Goal: Book appointment/travel/reservation

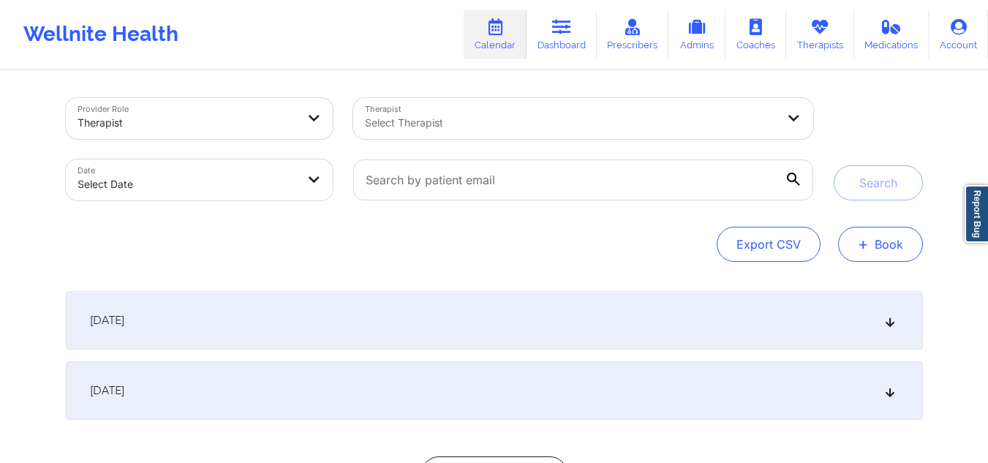
click at [871, 241] on button "+ Book" at bounding box center [880, 244] width 85 height 35
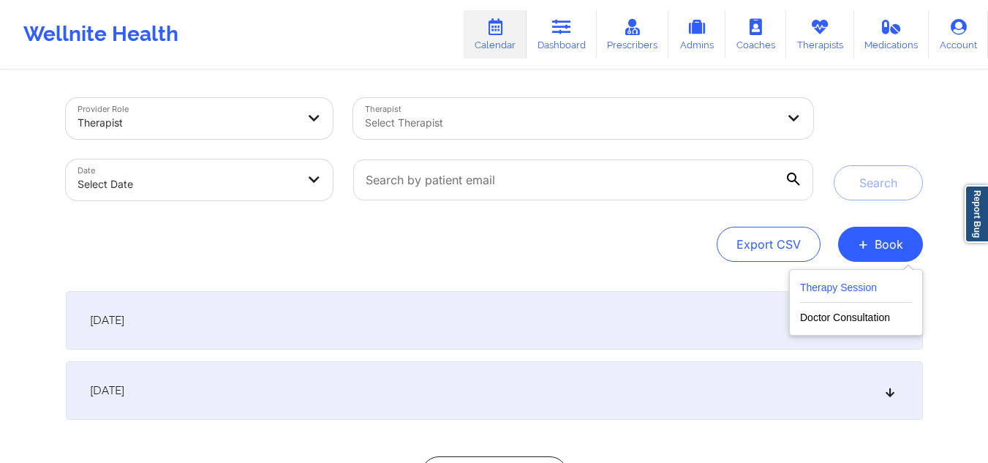
click at [856, 287] on button "Therapy Session" at bounding box center [856, 291] width 112 height 24
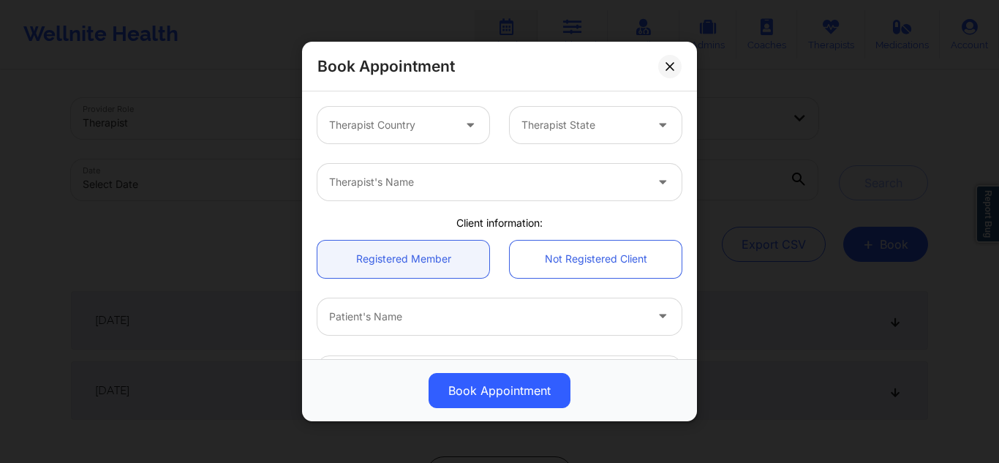
click at [454, 129] on div at bounding box center [471, 125] width 35 height 37
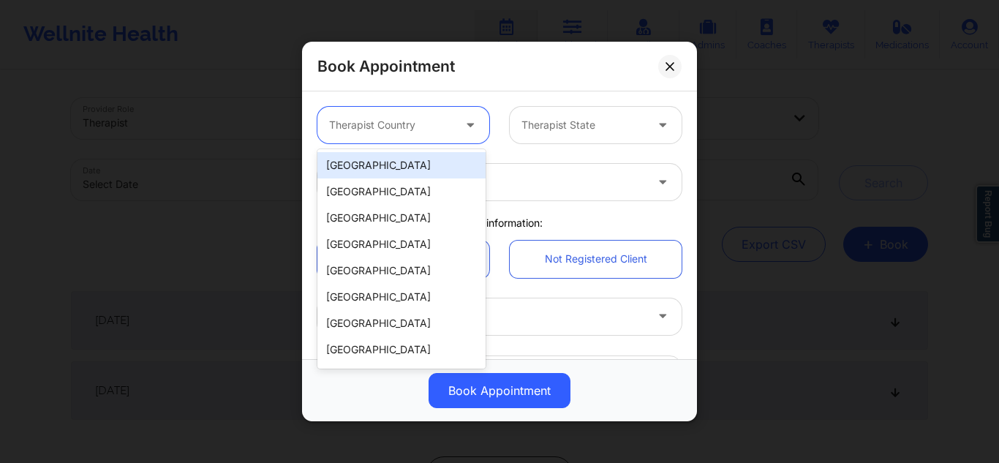
click at [415, 162] on div "[GEOGRAPHIC_DATA]" at bounding box center [401, 165] width 168 height 26
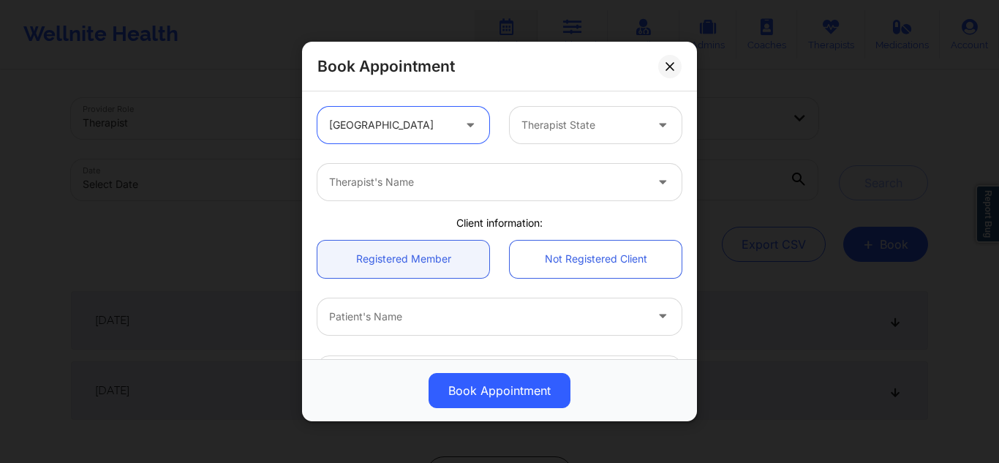
click at [535, 127] on div at bounding box center [583, 125] width 124 height 18
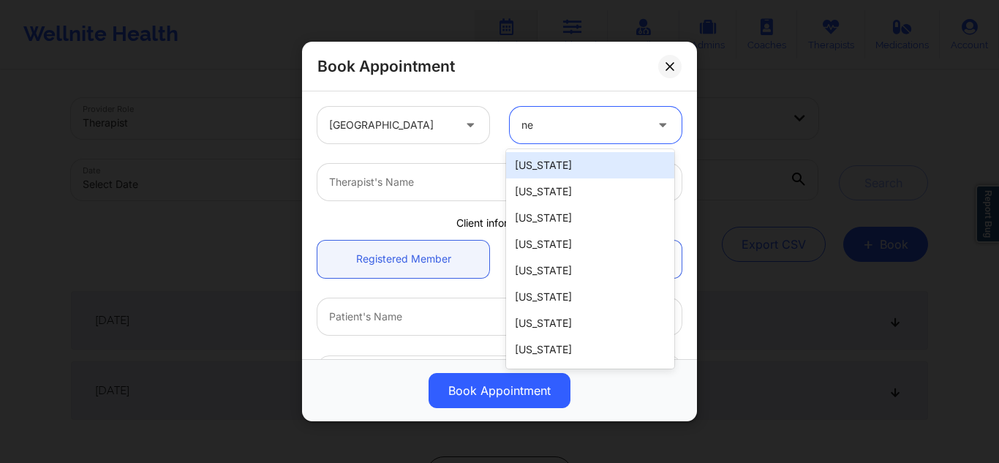
type input "new"
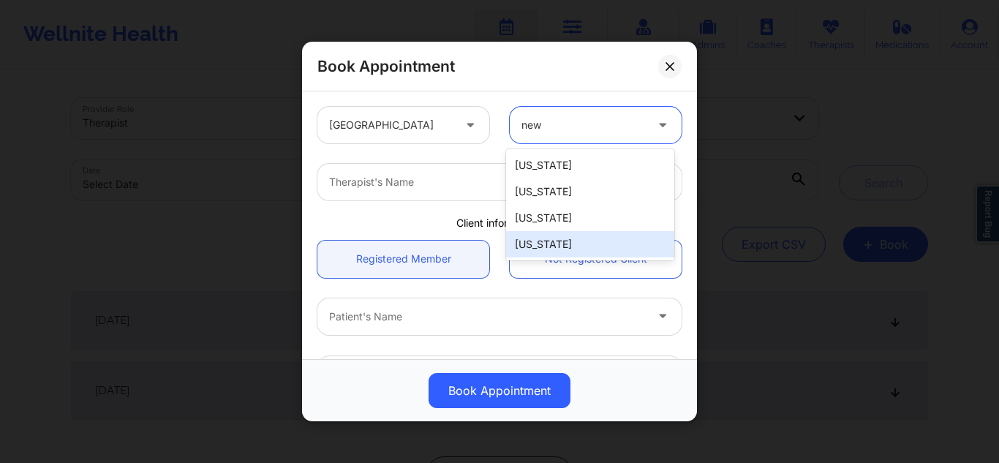
click at [535, 235] on div "New York" at bounding box center [590, 244] width 168 height 26
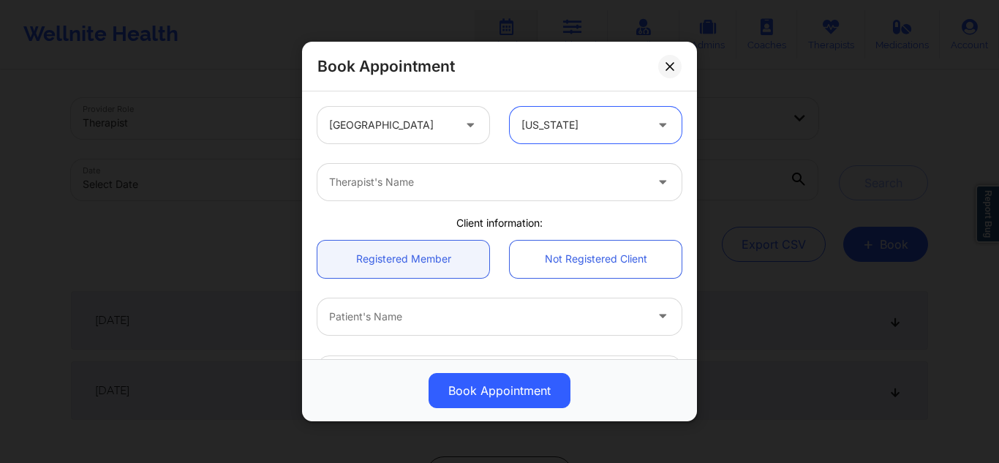
click at [462, 195] on div "Therapist's Name" at bounding box center [481, 182] width 329 height 37
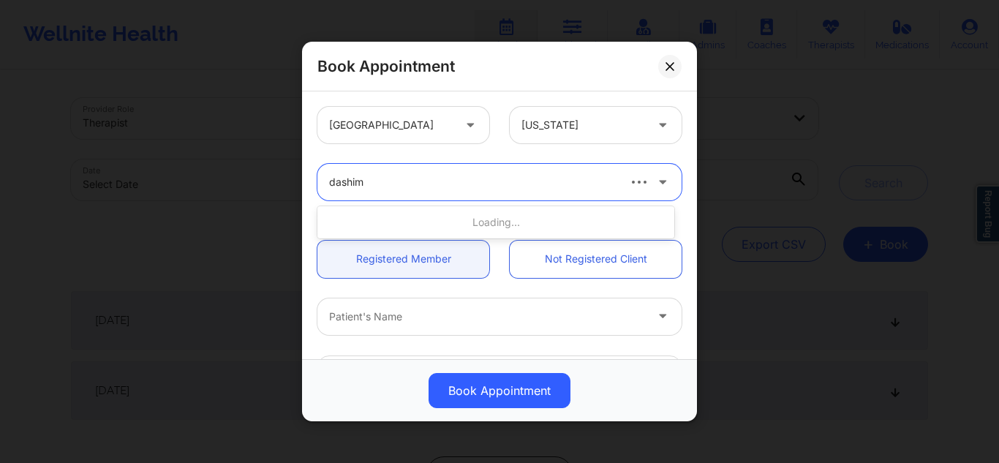
type input "dashima"
click at [445, 194] on div "Therapist's Name" at bounding box center [481, 182] width 329 height 37
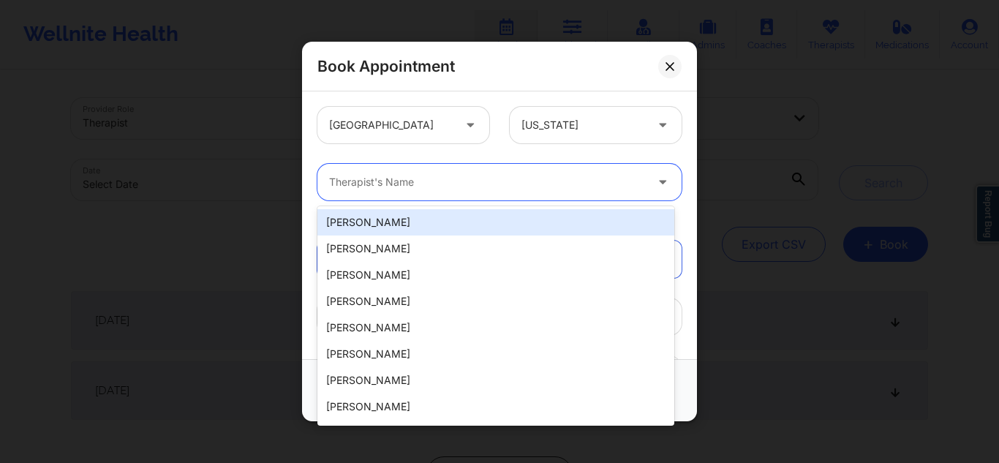
click at [426, 178] on div at bounding box center [487, 182] width 316 height 18
type input "dash"
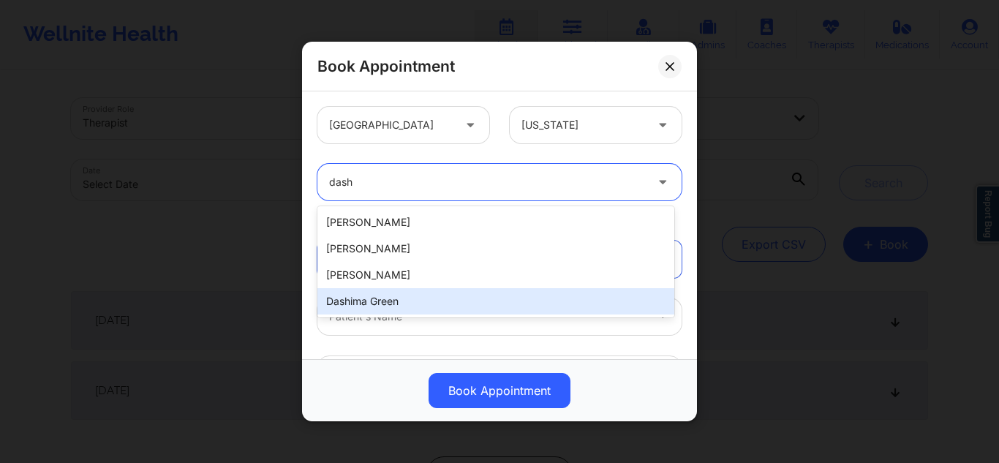
click at [362, 310] on div "Dashima Green" at bounding box center [495, 301] width 357 height 26
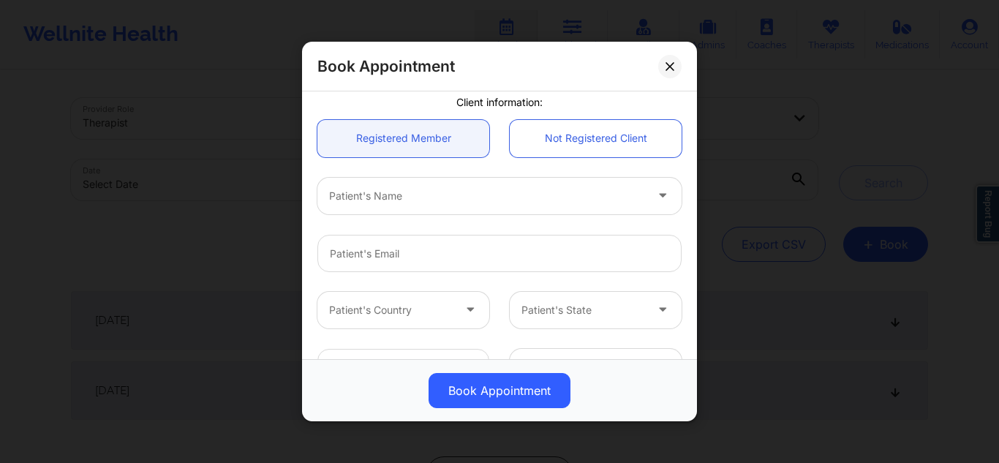
scroll to position [126, 0]
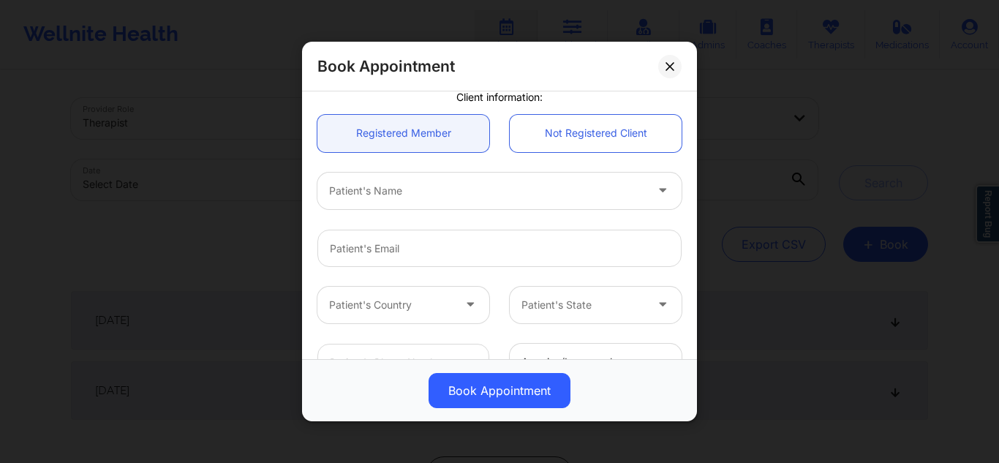
click at [559, 200] on div "Patient's Name" at bounding box center [481, 190] width 329 height 37
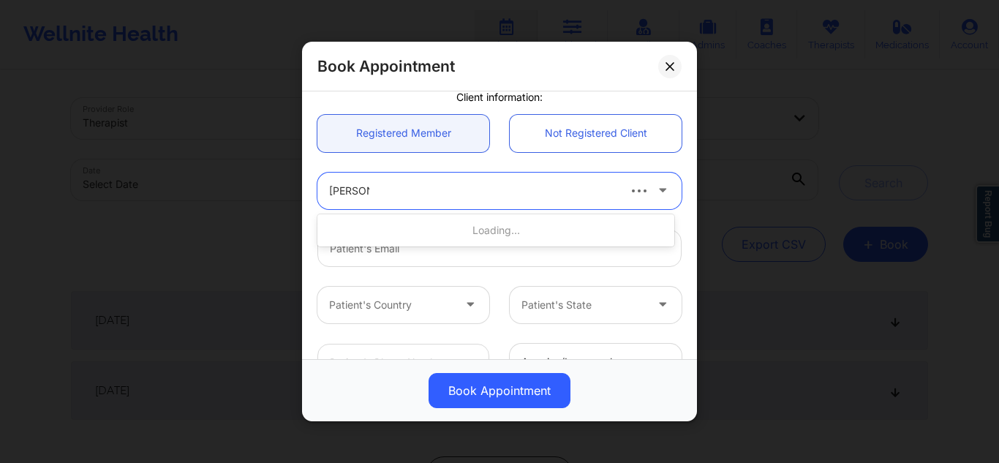
type input "joan mar"
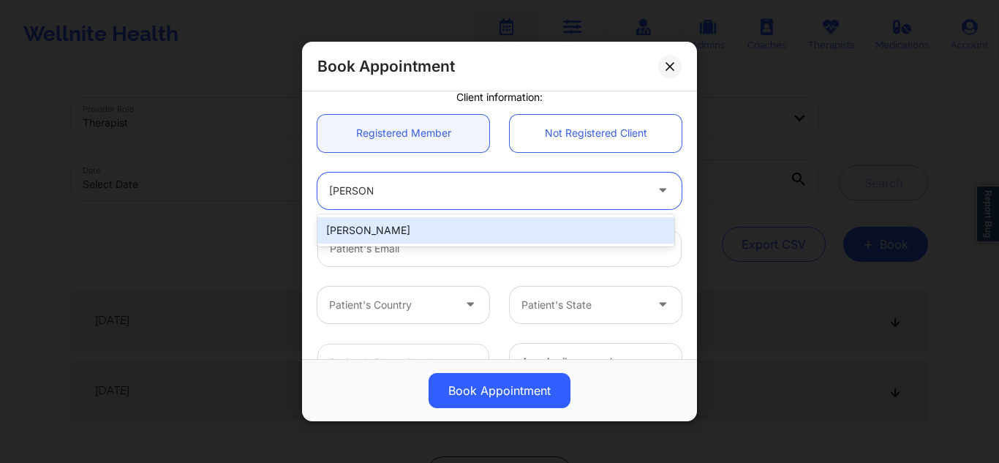
click at [524, 231] on div "Joan Martinez" at bounding box center [495, 230] width 357 height 26
type input "joan.martinez498@gmail.com"
type input "+1434-260-0758"
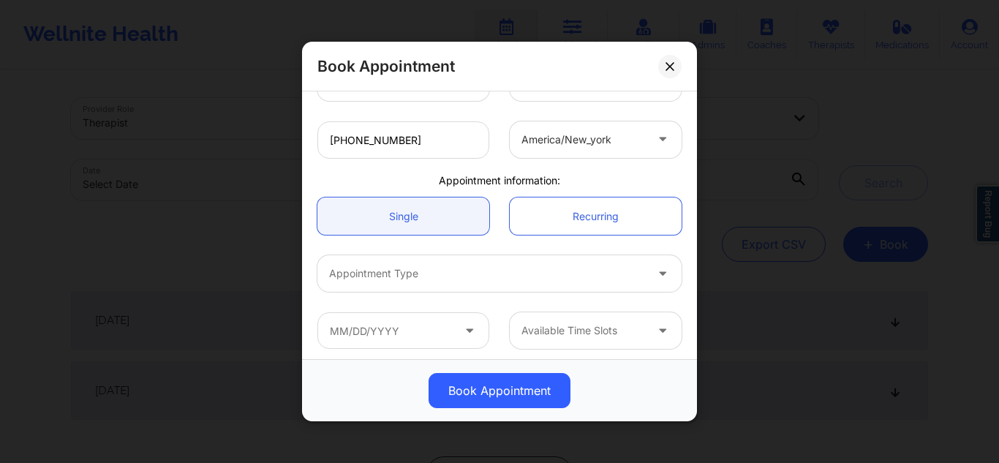
scroll to position [352, 0]
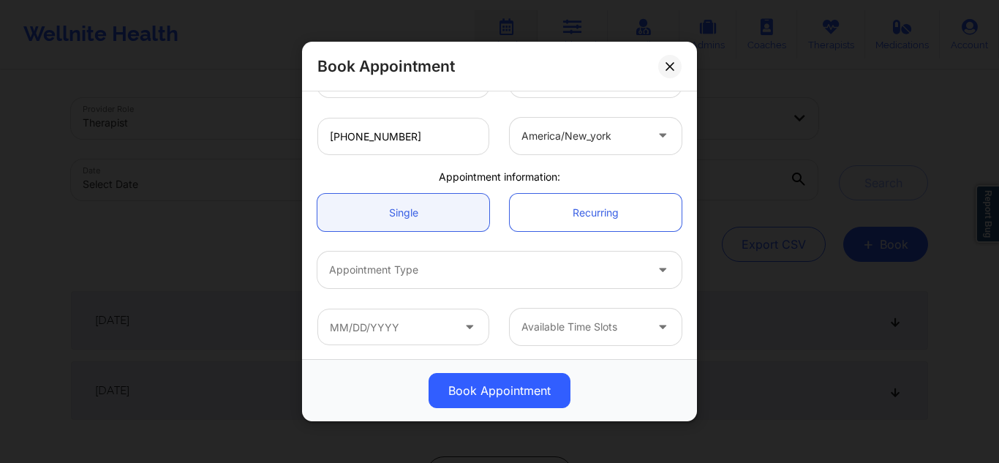
click at [617, 274] on div at bounding box center [487, 270] width 316 height 18
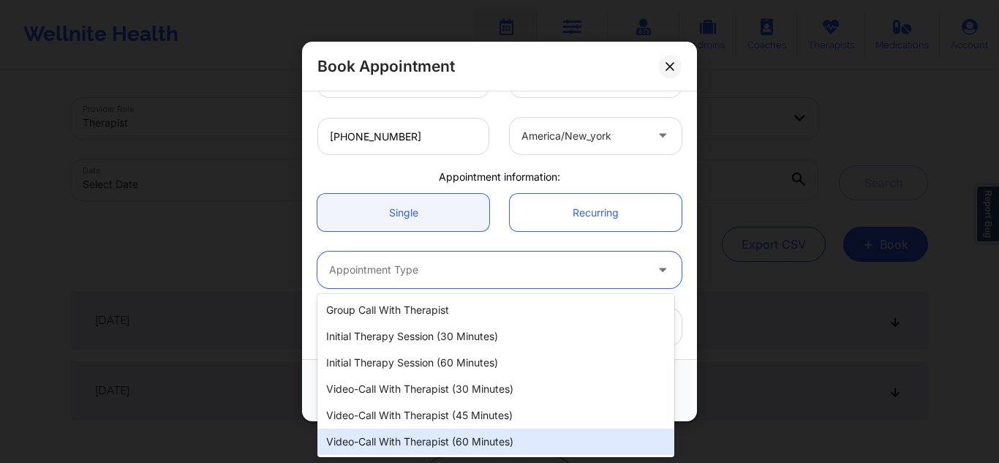
click at [480, 440] on div "Video-Call with Therapist (60 minutes)" at bounding box center [495, 442] width 357 height 26
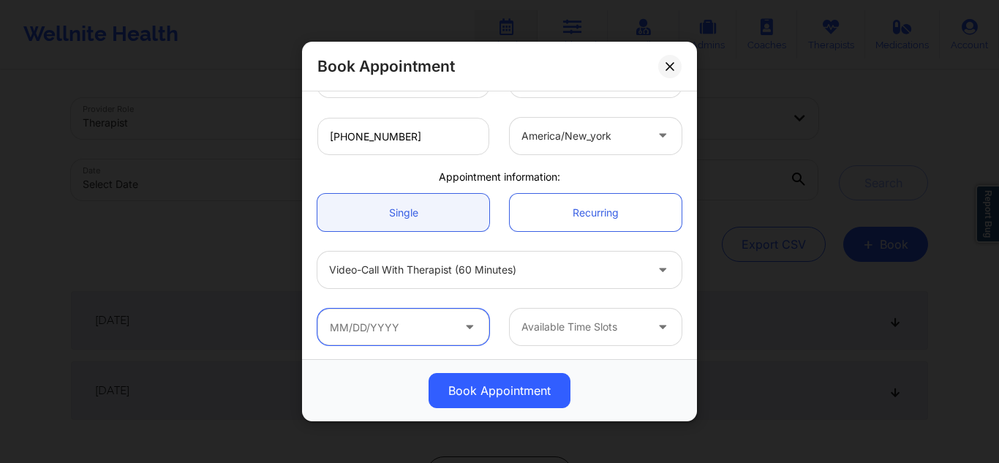
click at [393, 332] on input "text" at bounding box center [403, 327] width 172 height 37
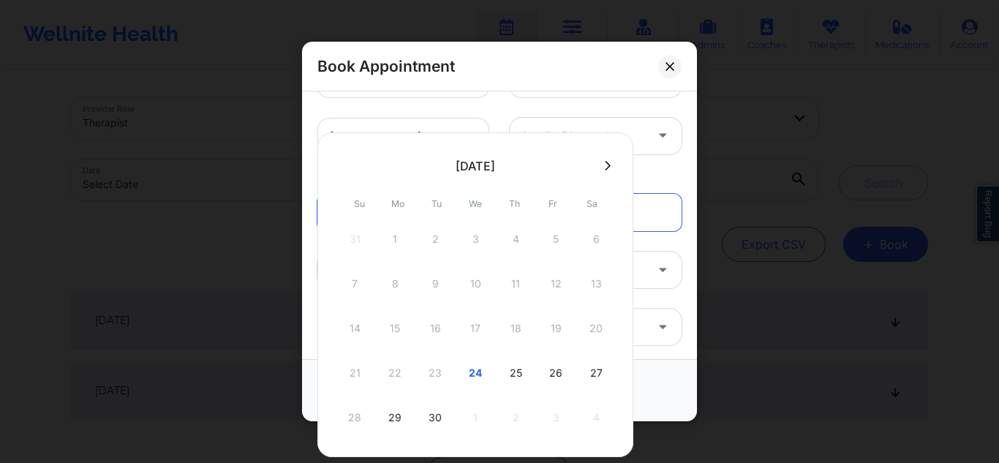
drag, startPoint x: 396, startPoint y: 328, endPoint x: 380, endPoint y: 338, distance: 18.7
click at [396, 328] on div "14 15 16 17 18 19 20" at bounding box center [475, 328] width 278 height 41
click at [391, 419] on div "29" at bounding box center [395, 417] width 37 height 41
type input "09/29/2025"
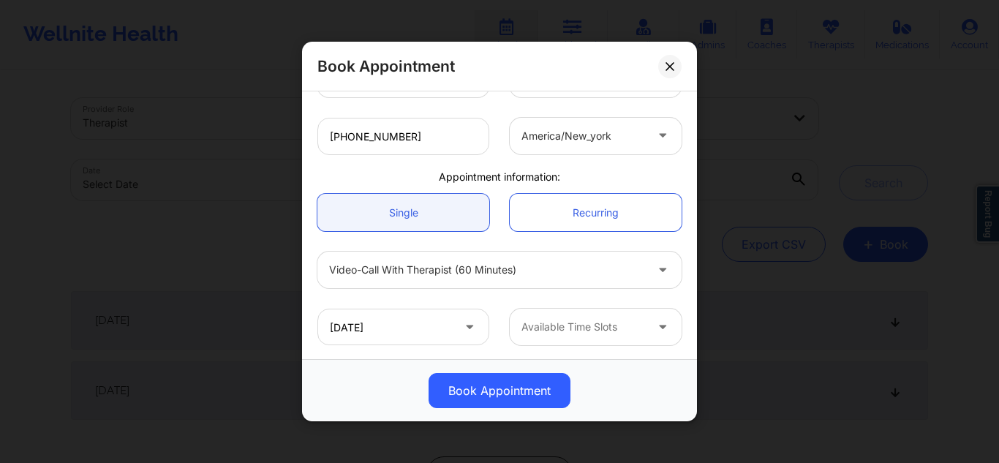
click at [592, 331] on div at bounding box center [583, 327] width 124 height 18
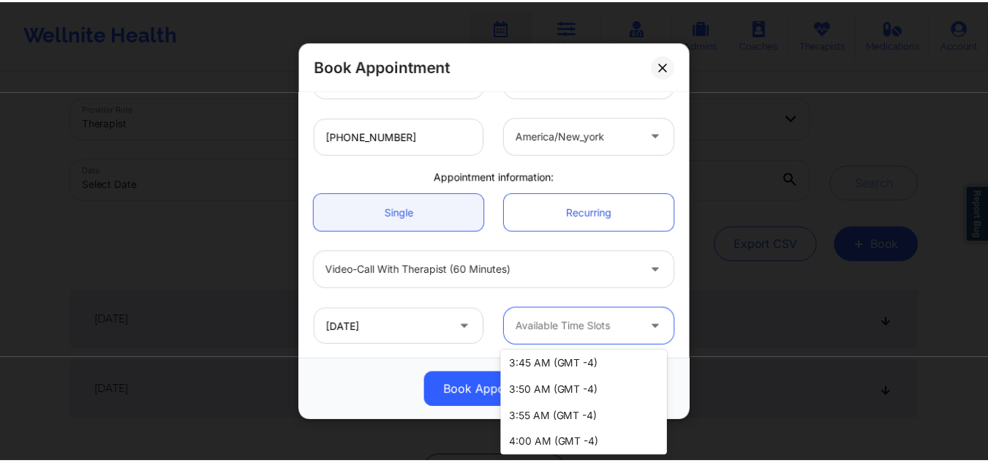
scroll to position [2459, 0]
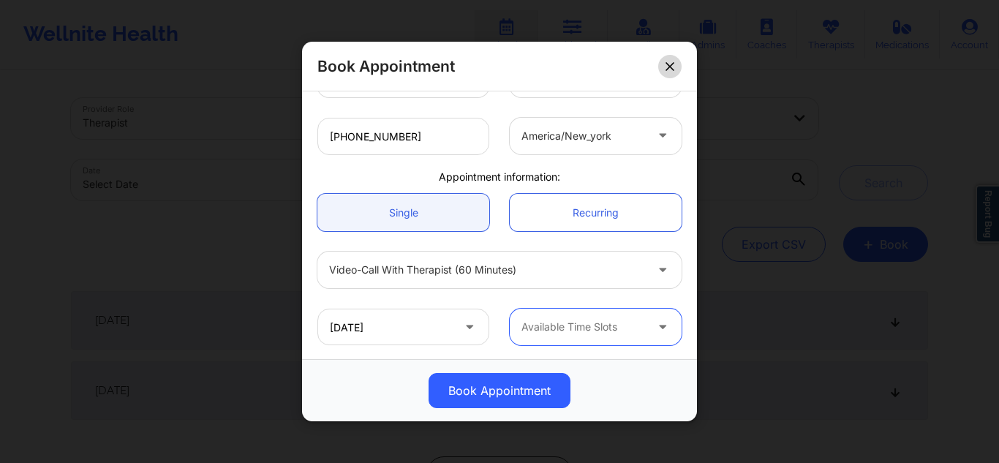
click at [669, 64] on icon at bounding box center [669, 65] width 9 height 9
